Goal: Task Accomplishment & Management: Use online tool/utility

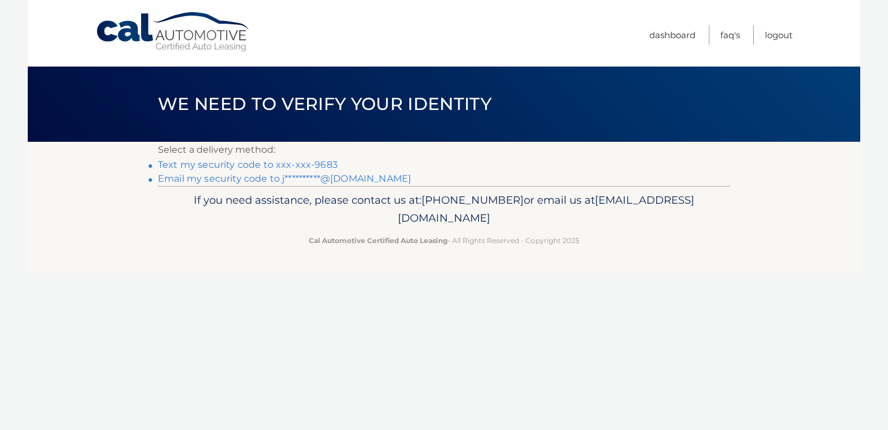
click at [234, 165] on link "Text my security code to xxx-xxx-9683" at bounding box center [248, 164] width 180 height 11
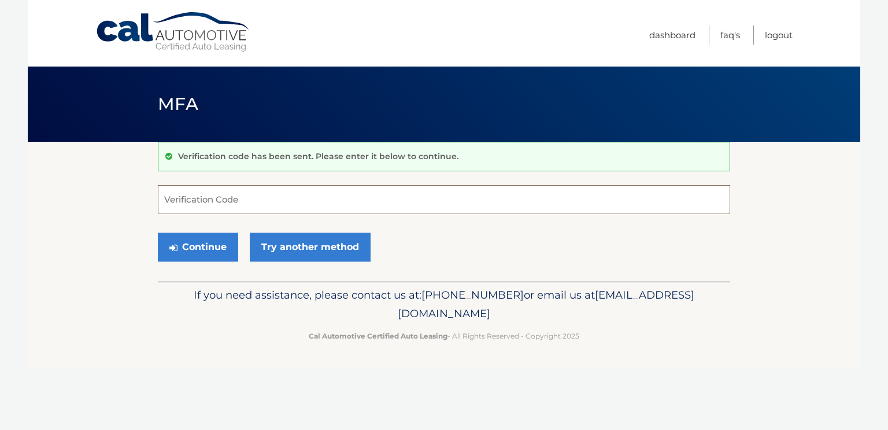
click at [354, 196] on input "Verification Code" at bounding box center [444, 199] width 573 height 29
type input "665833"
click at [233, 248] on button "Continue" at bounding box center [198, 246] width 80 height 29
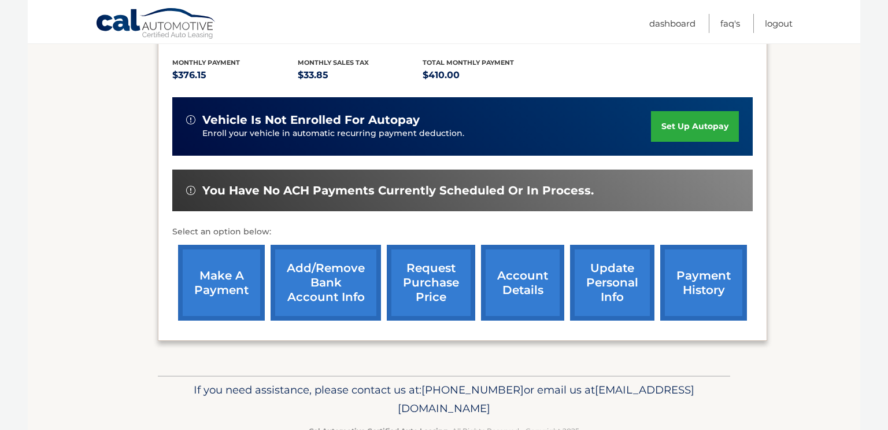
scroll to position [238, 0]
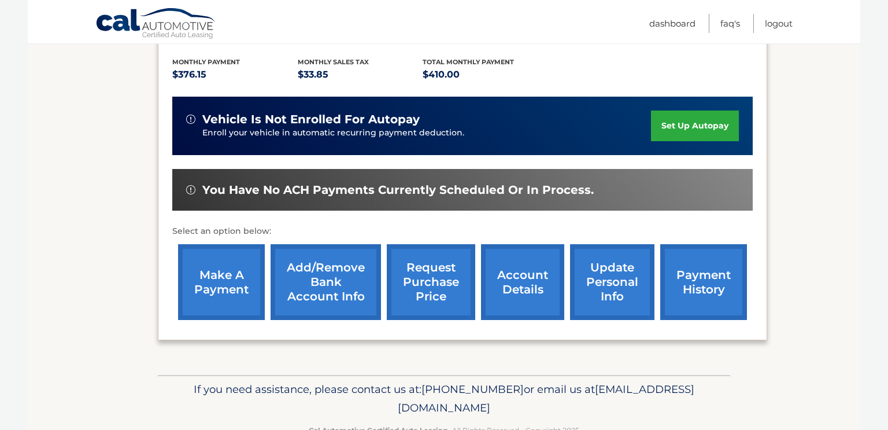
click at [242, 302] on link "make a payment" at bounding box center [221, 282] width 87 height 76
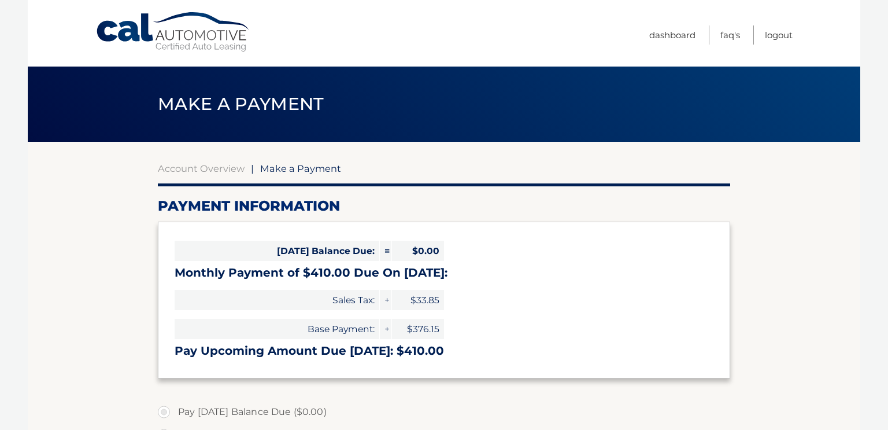
select select "YTUyMGEzNjAtOGVjOS00Y2FhLWE0OTktNTE4NDU2YWY1YjZi"
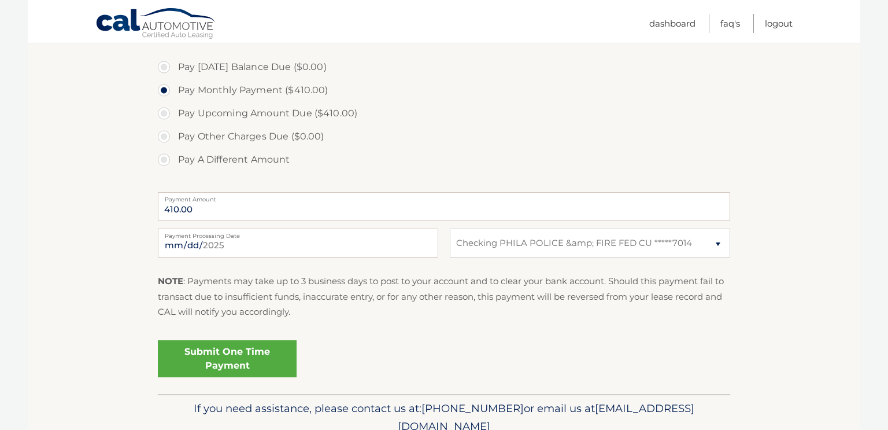
scroll to position [345, 0]
click at [219, 357] on link "Submit One Time Payment" at bounding box center [227, 357] width 139 height 37
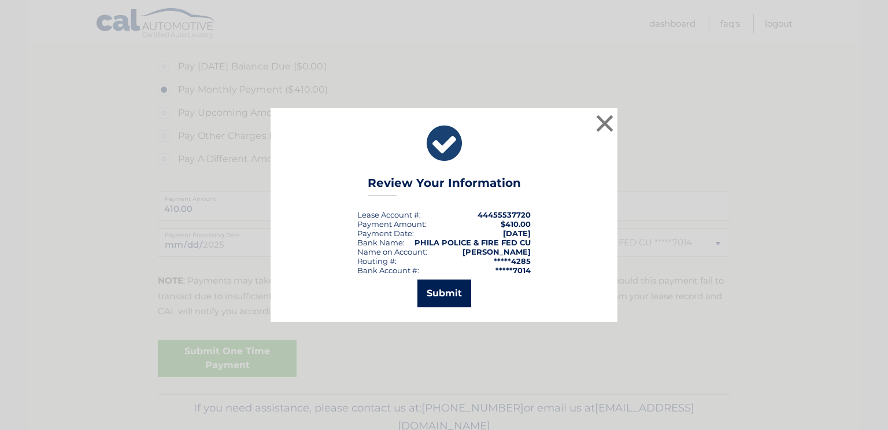
click at [460, 286] on button "Submit" at bounding box center [445, 293] width 54 height 28
